Goal: Task Accomplishment & Management: Use online tool/utility

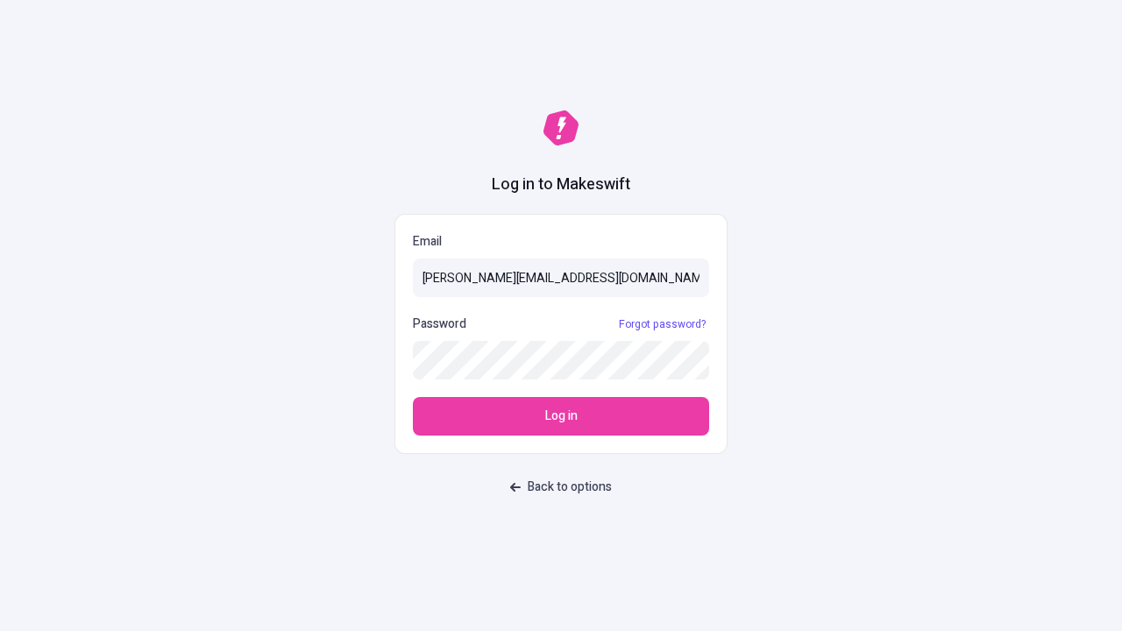
type input "sasha+test-ui@makeswift.com"
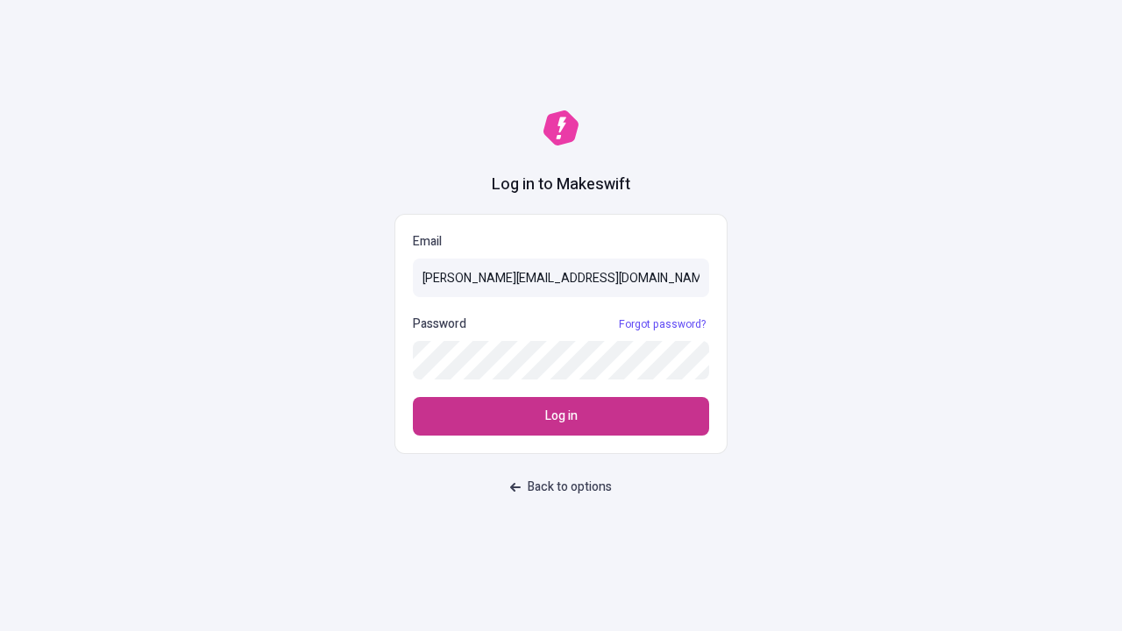
click at [561, 417] on span "Log in" at bounding box center [561, 416] width 32 height 19
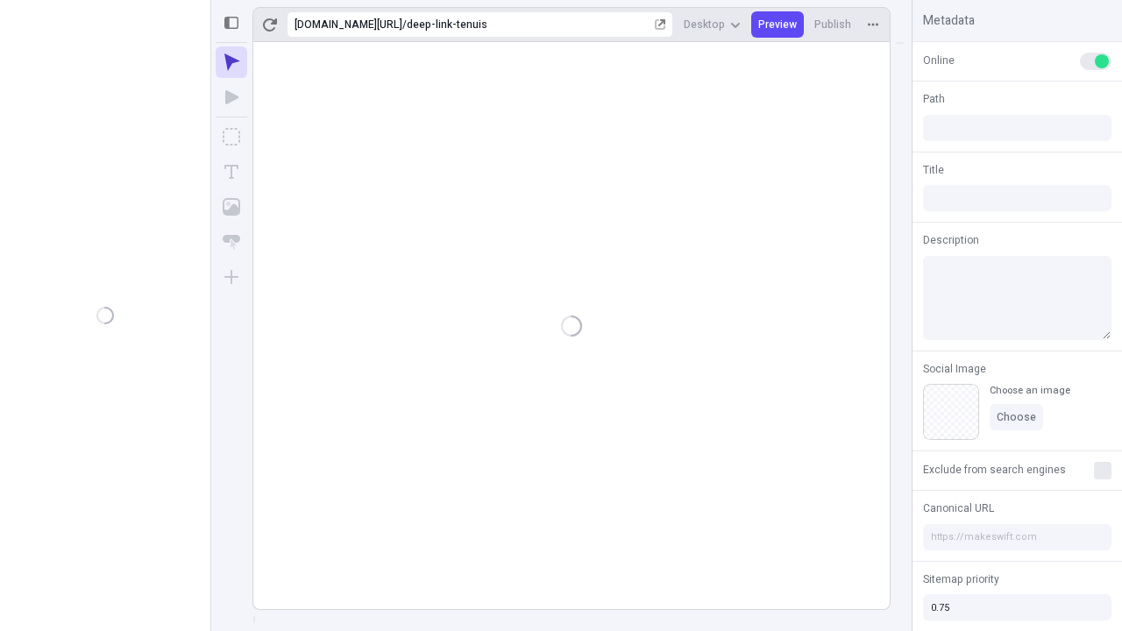
type input "/deep-link-tenuis"
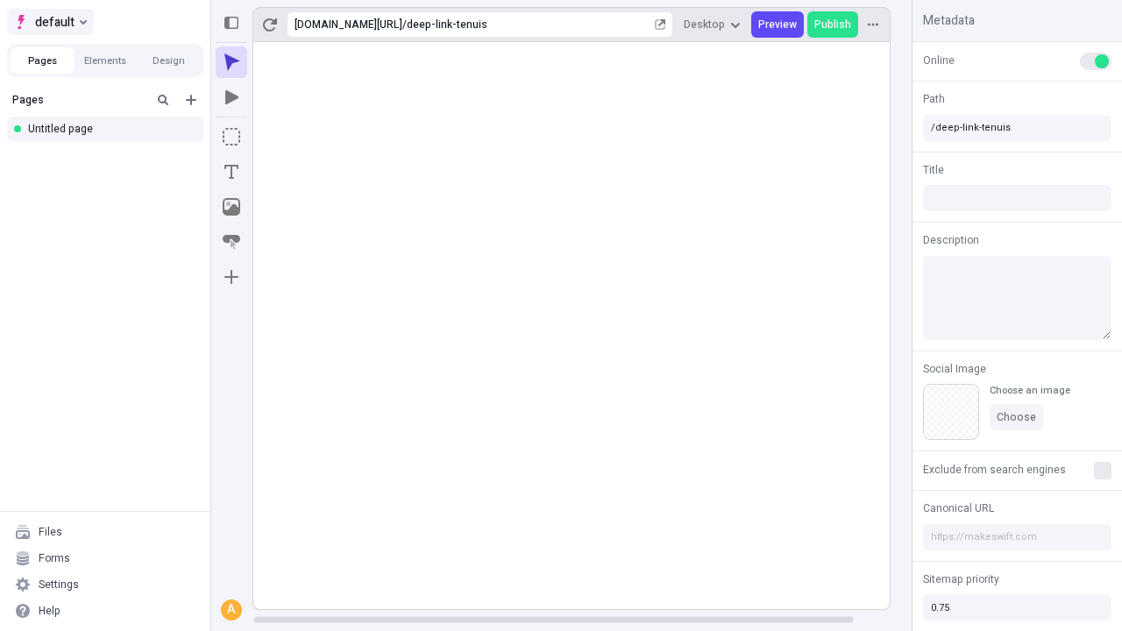
click at [49, 22] on span "default" at bounding box center [54, 21] width 39 height 21
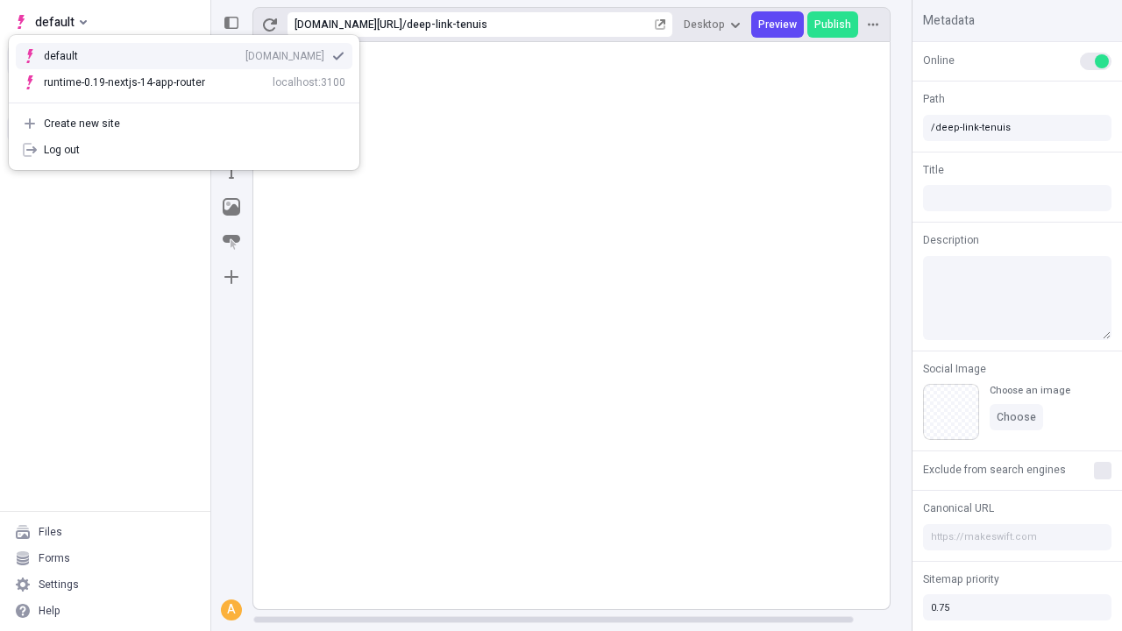
click at [246, 53] on div "[DOMAIN_NAME]" at bounding box center [285, 56] width 79 height 14
click at [191, 100] on icon "Add new" at bounding box center [191, 100] width 11 height 11
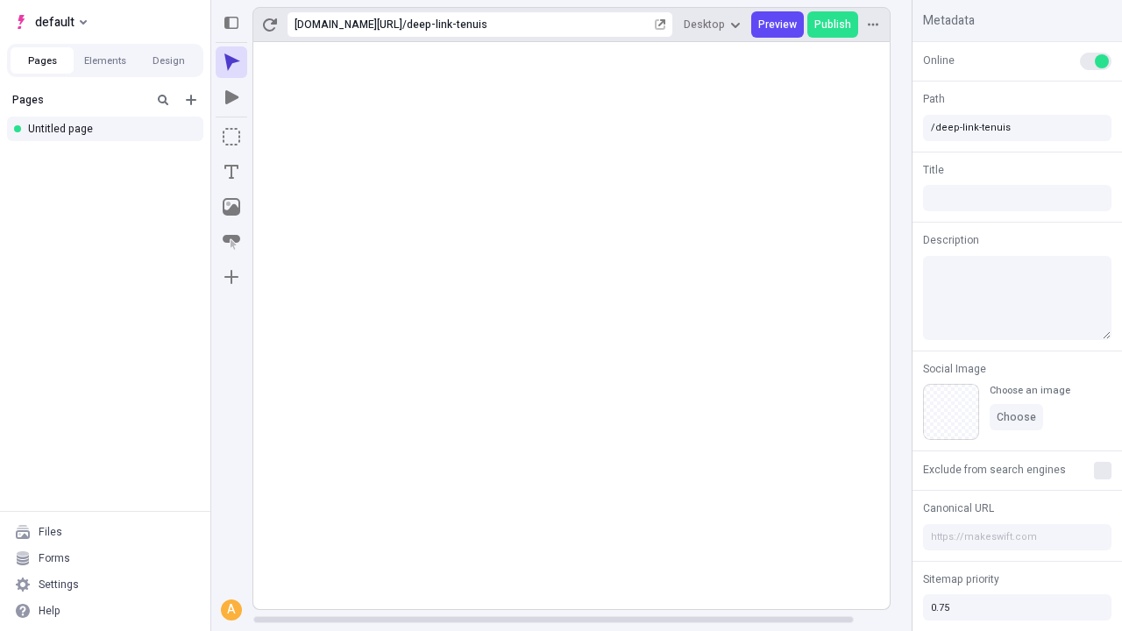
click at [110, 157] on div "Blank page" at bounding box center [110, 160] width 168 height 26
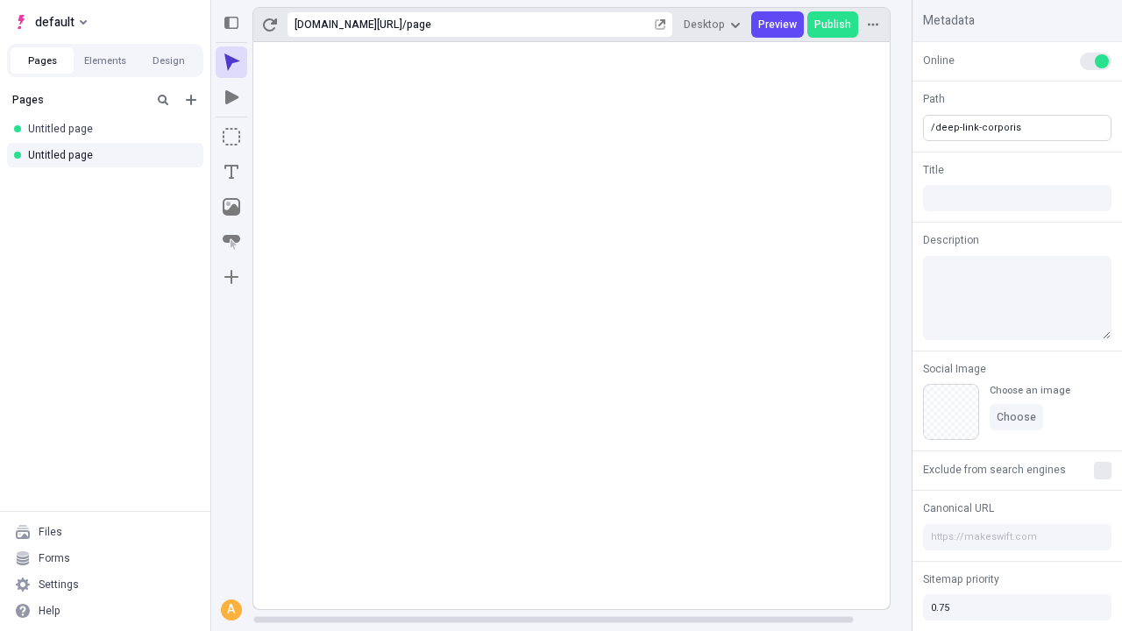
type input "/deep-link-corporis"
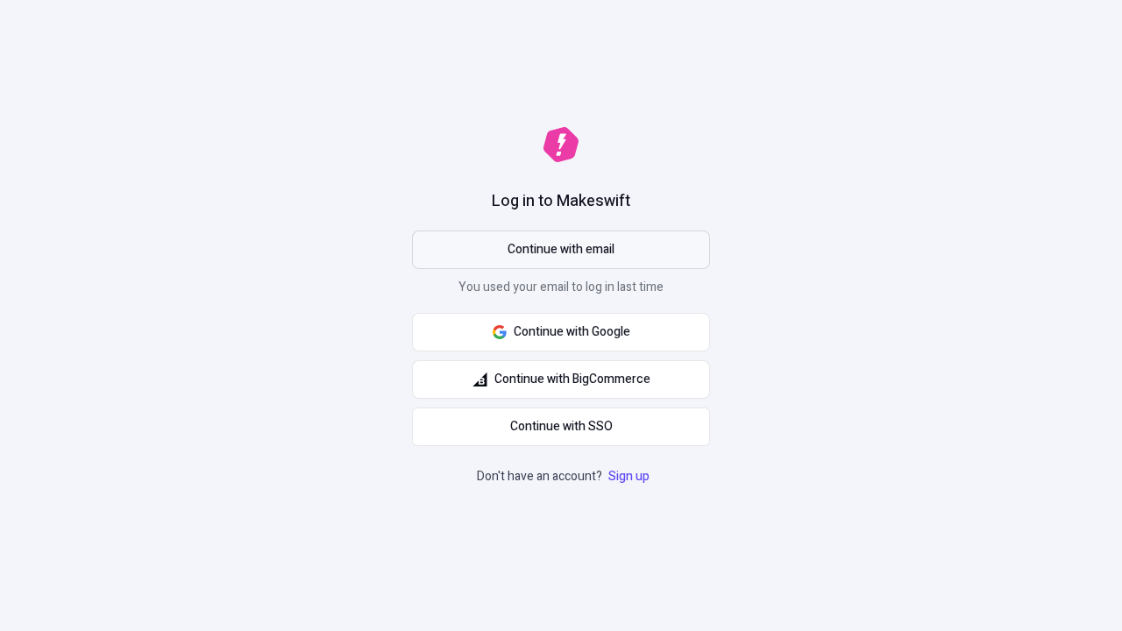
click at [561, 250] on span "Continue with email" at bounding box center [561, 249] width 107 height 19
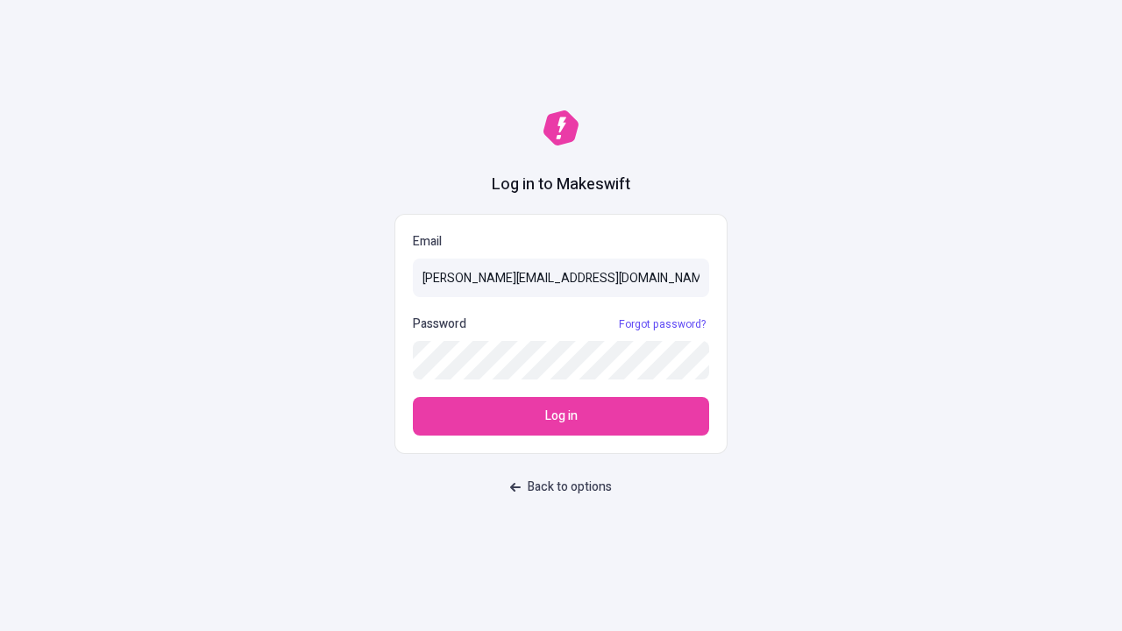
type input "sasha+test-ui@makeswift.com"
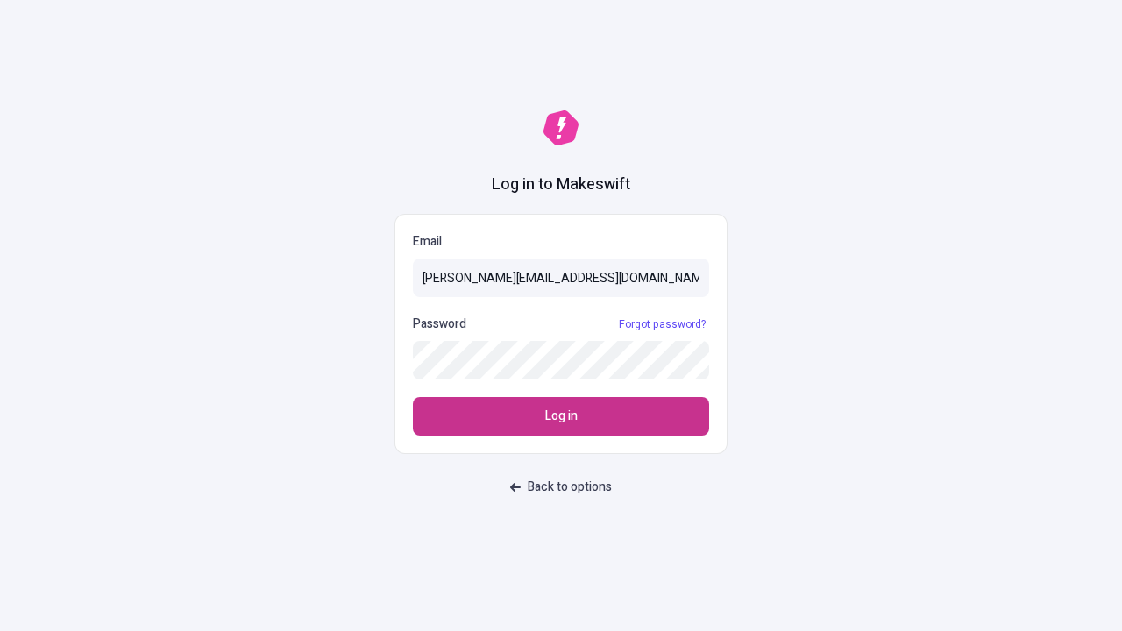
click at [561, 417] on span "Log in" at bounding box center [561, 416] width 32 height 19
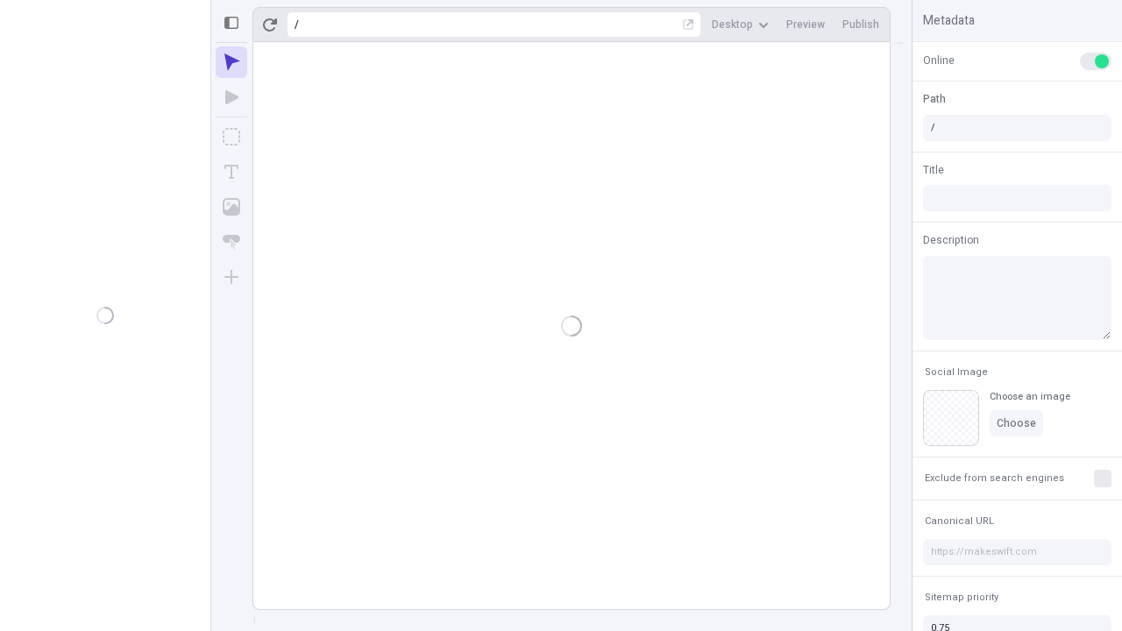
type input "/deep-link-corporis"
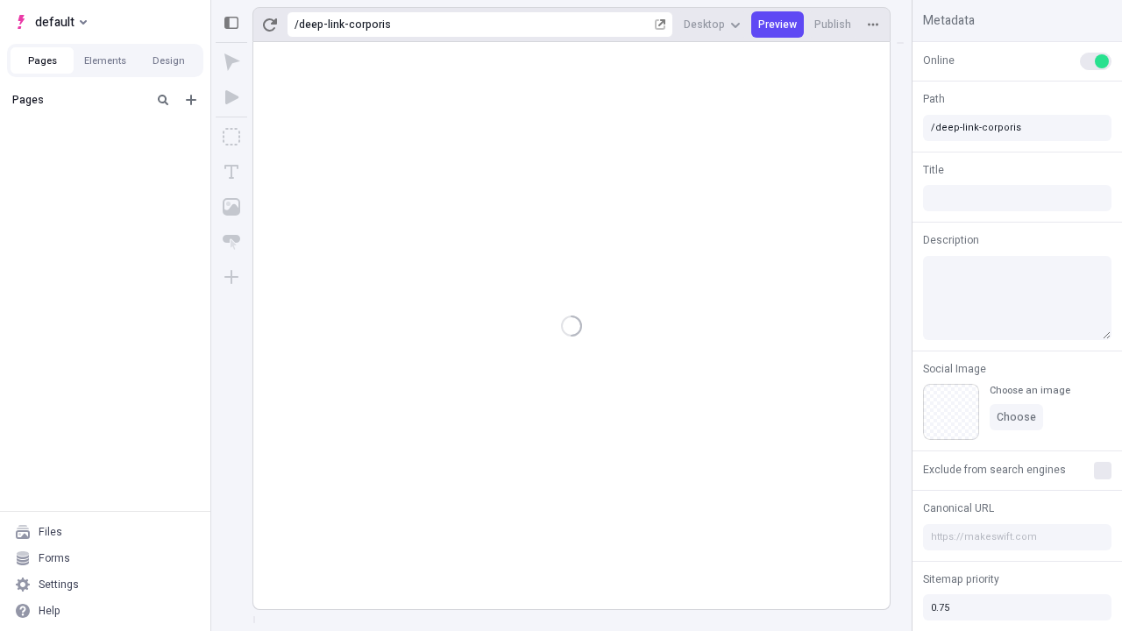
type input "/deep-link-corporis"
